Goal: Find specific page/section: Find specific page/section

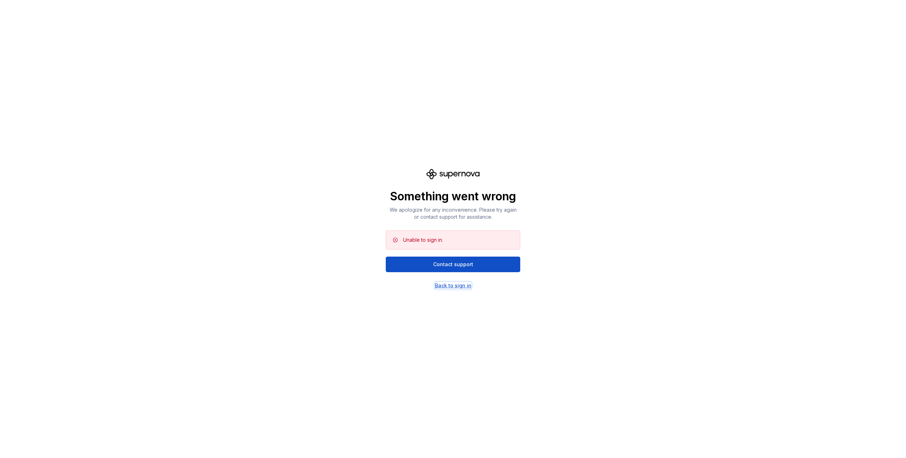
click at [461, 289] on div "Back to sign in" at bounding box center [453, 285] width 36 height 7
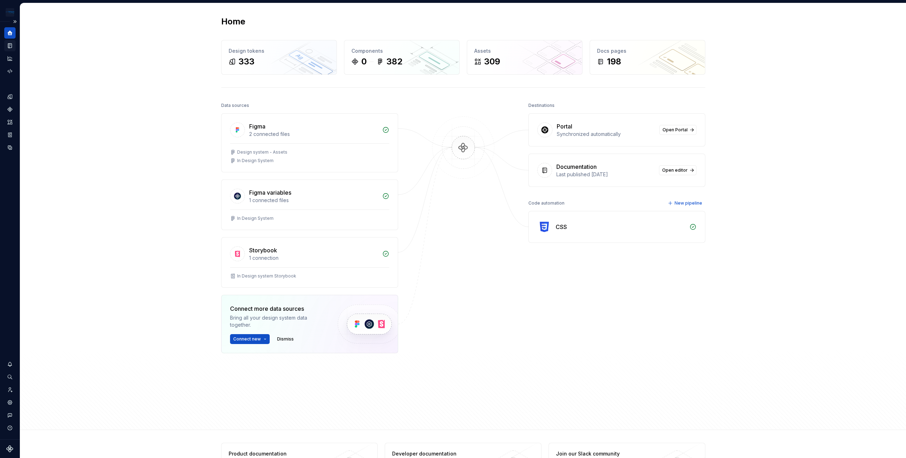
click at [8, 47] on icon "Documentation" at bounding box center [10, 45] width 6 height 6
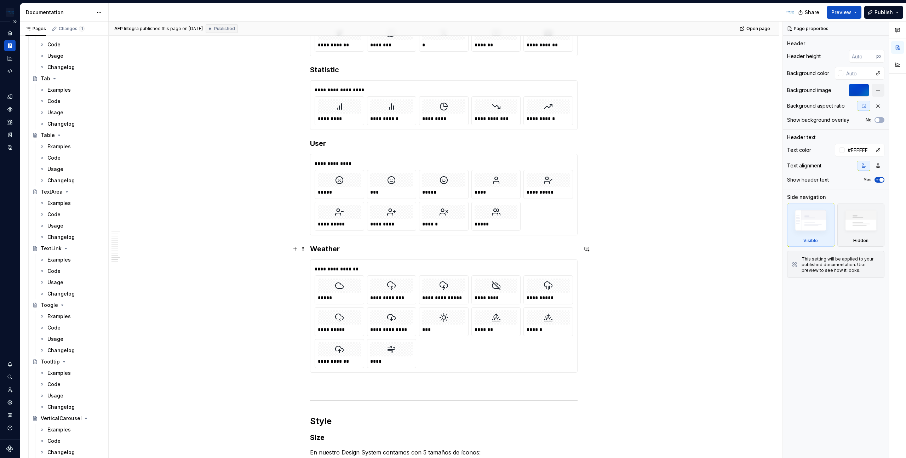
scroll to position [2540, 0]
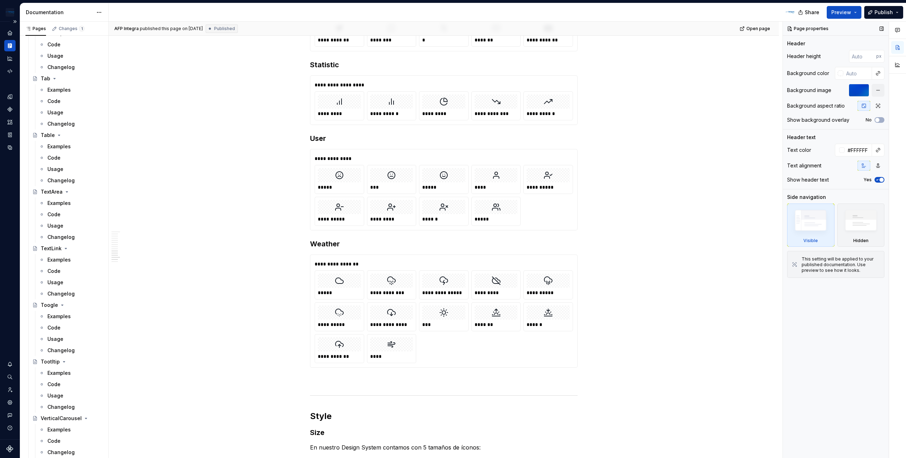
type textarea "*"
